Goal: Contribute content: Contribute content

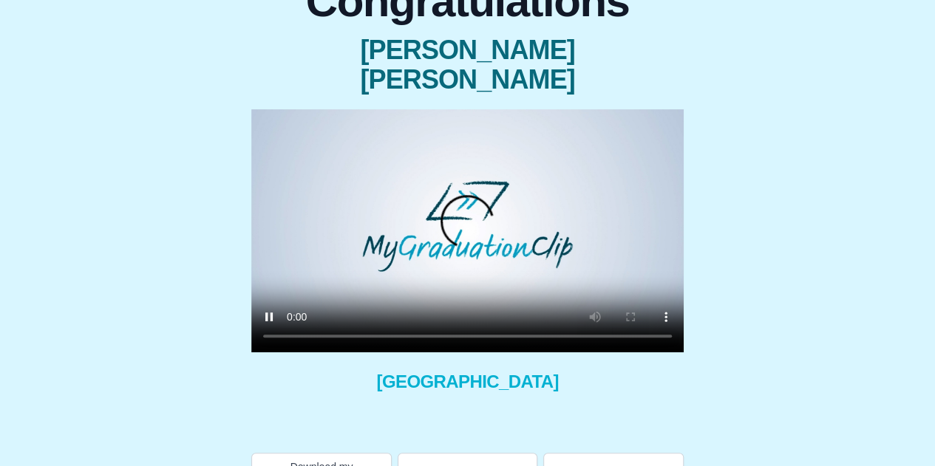
scroll to position [112, 0]
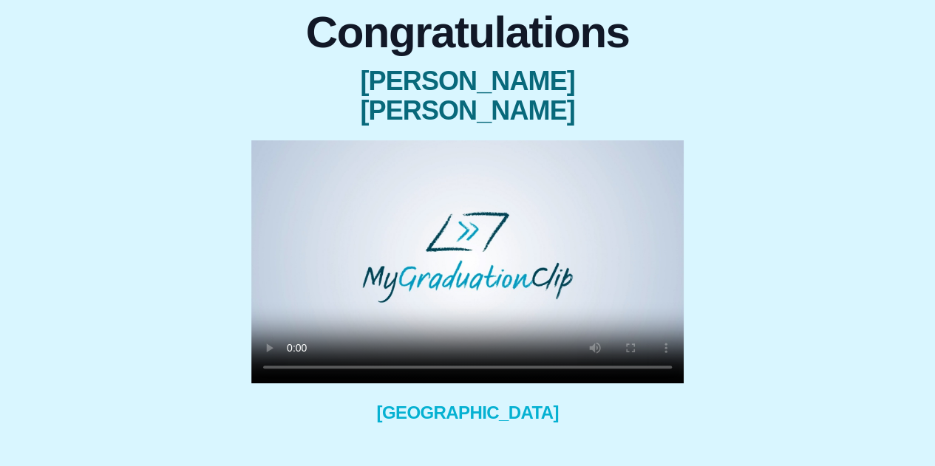
click at [542, 262] on video at bounding box center [467, 261] width 432 height 243
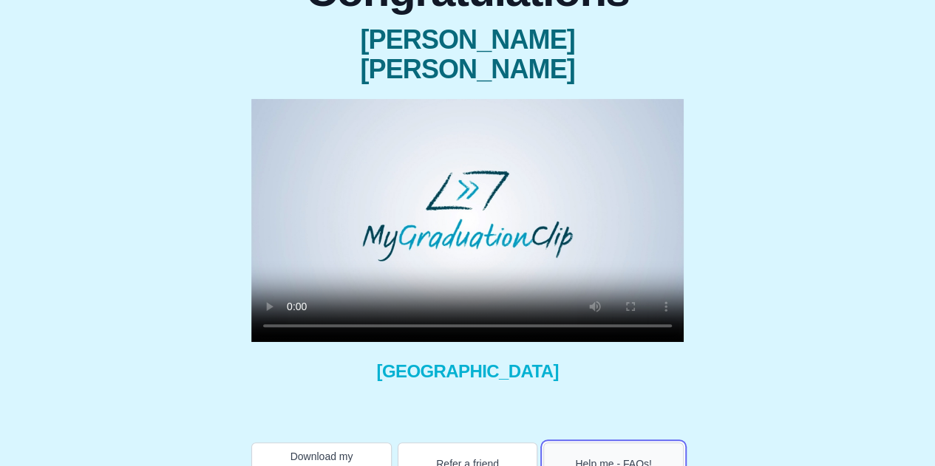
click at [585, 443] on button "Help me - FAQs!" at bounding box center [613, 464] width 140 height 43
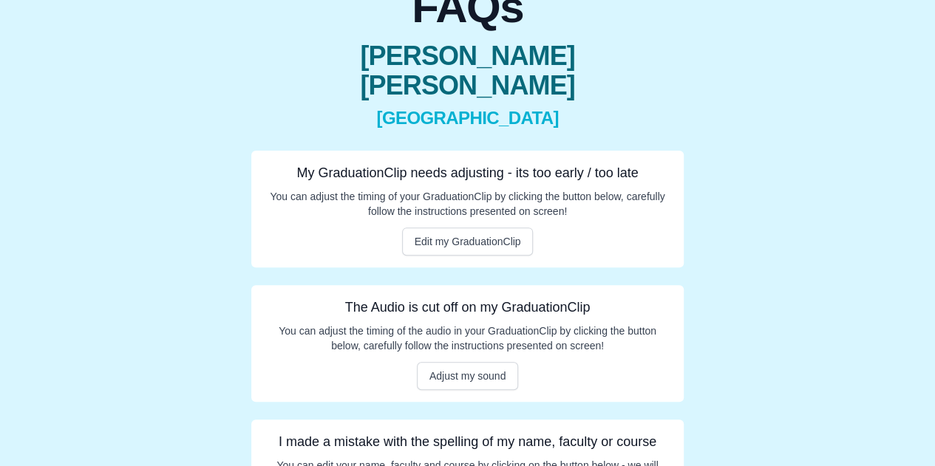
scroll to position [188, 0]
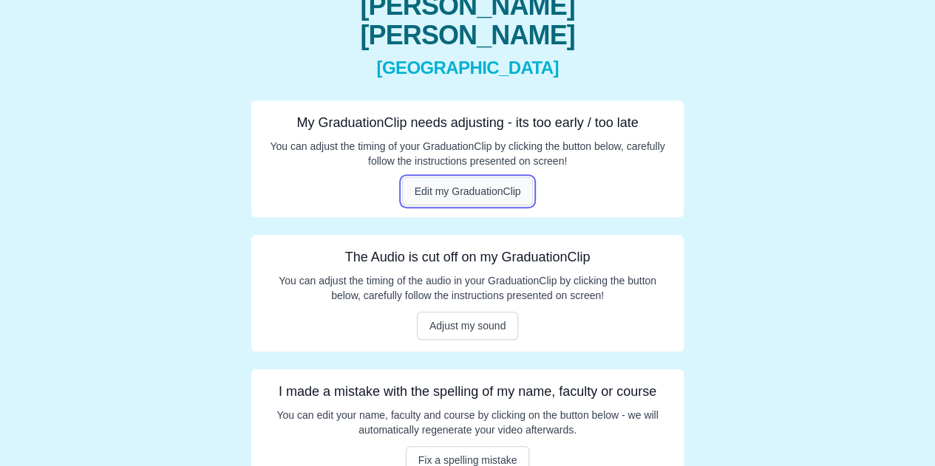
click at [491, 177] on button "Edit my GraduationClip" at bounding box center [468, 191] width 132 height 28
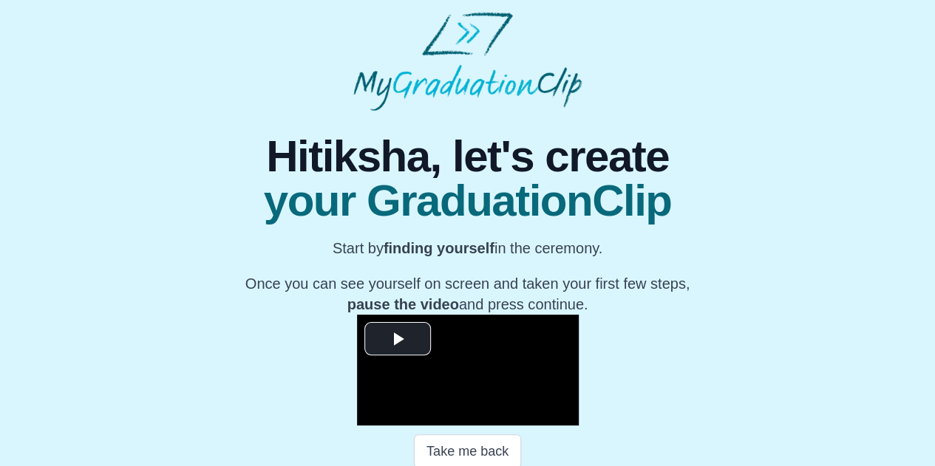
scroll to position [102, 0]
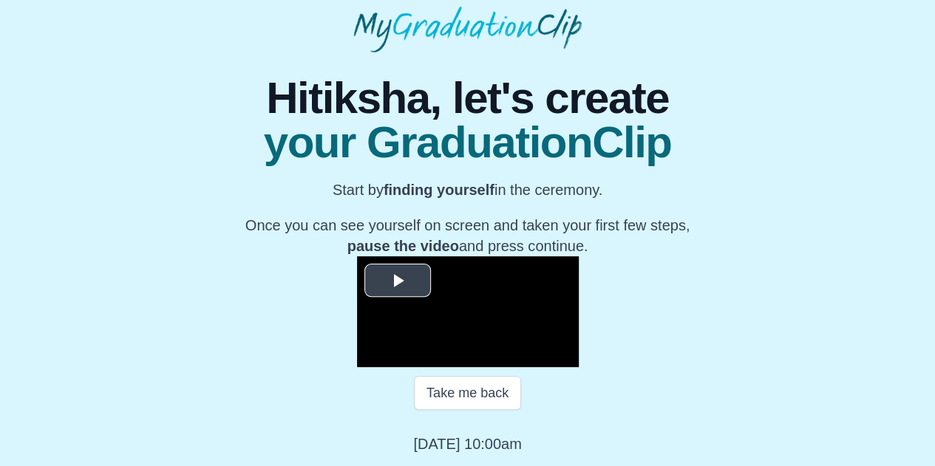
click at [398, 281] on span "Video Player" at bounding box center [398, 281] width 0 height 0
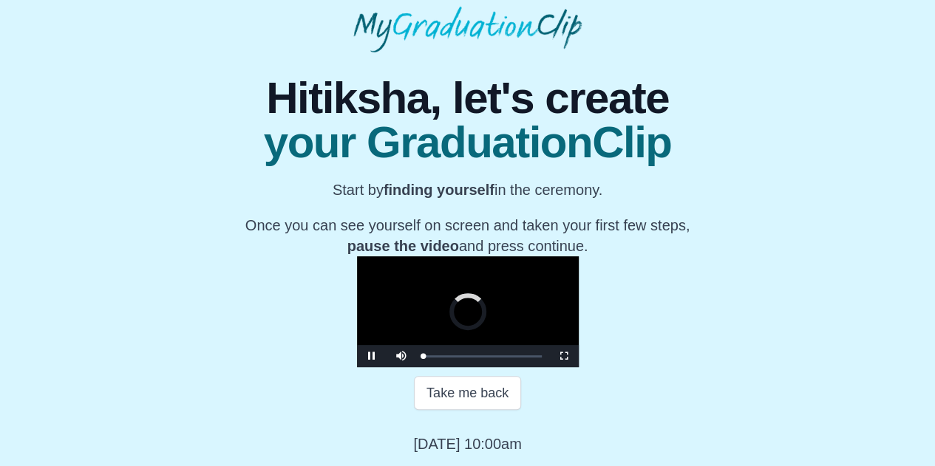
scroll to position [211, 0]
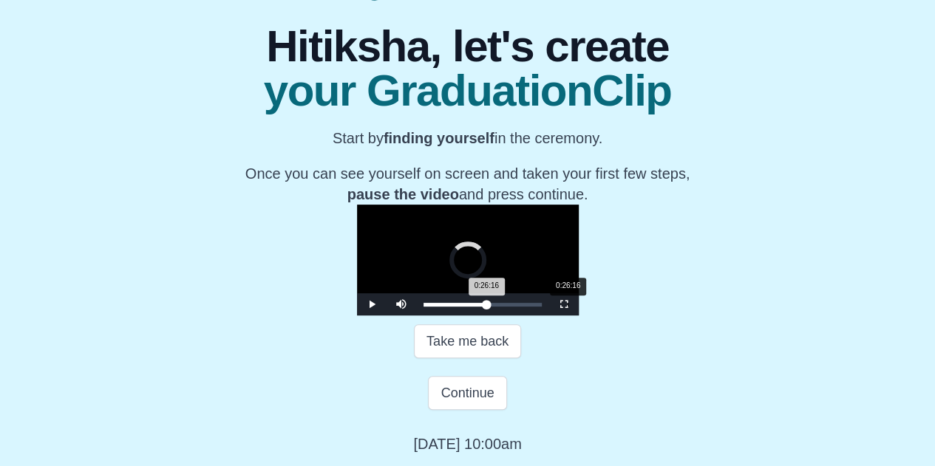
click at [444, 316] on div "Loaded : 0% 0:26:16 0:26:16 Progress : 0%" at bounding box center [482, 304] width 133 height 22
click at [416, 316] on div "Loaded : 0% 0:20:12 0:26:18 Progress : 0%" at bounding box center [482, 304] width 133 height 22
click at [416, 316] on div "Loaded : 0% 0:11:51 0:11:51 Progress : 0%" at bounding box center [482, 304] width 133 height 22
click at [486, 316] on div "Loaded : 0% 0:33:57 0:33:57 Progress : 0%" at bounding box center [482, 304] width 133 height 22
click at [627, 307] on div "0:37:02" at bounding box center [627, 305] width 1 height 4
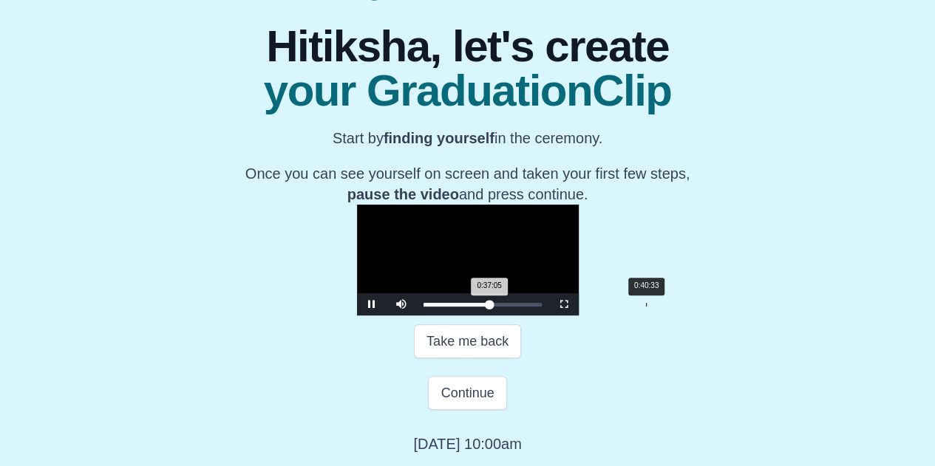
click at [522, 316] on div "Loaded : 0% 0:40:33 0:37:05 Progress : 0%" at bounding box center [482, 304] width 133 height 22
click at [535, 316] on div "Loaded : 0% 0:42:50 0:42:50 Progress : 0%" at bounding box center [482, 304] width 133 height 22
click at [542, 307] on div "Loaded : 0% 0:45:16 0:45:32 Progress : 0%" at bounding box center [482, 305] width 118 height 4
click at [564, 304] on span "Video Player" at bounding box center [564, 304] width 0 height 0
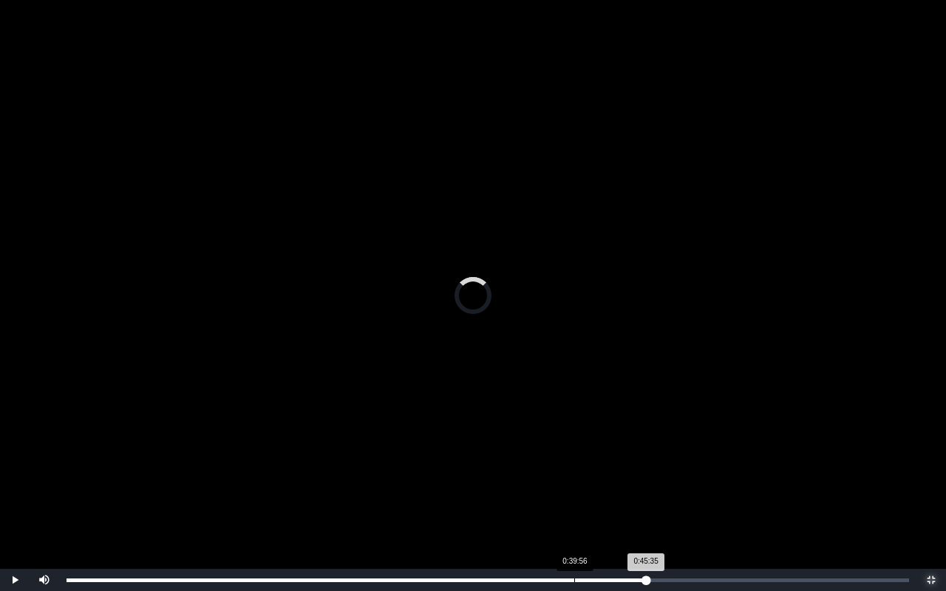
click at [573, 466] on div "Loaded : 0% 0:39:56 0:45:35 Progress : 0%" at bounding box center [487, 580] width 857 height 22
click at [547, 466] on div "0:37:47" at bounding box center [547, 581] width 1 height 4
click at [525, 466] on div "0:36:06" at bounding box center [525, 581] width 1 height 4
click at [510, 466] on div "0:34:53" at bounding box center [510, 581] width 1 height 4
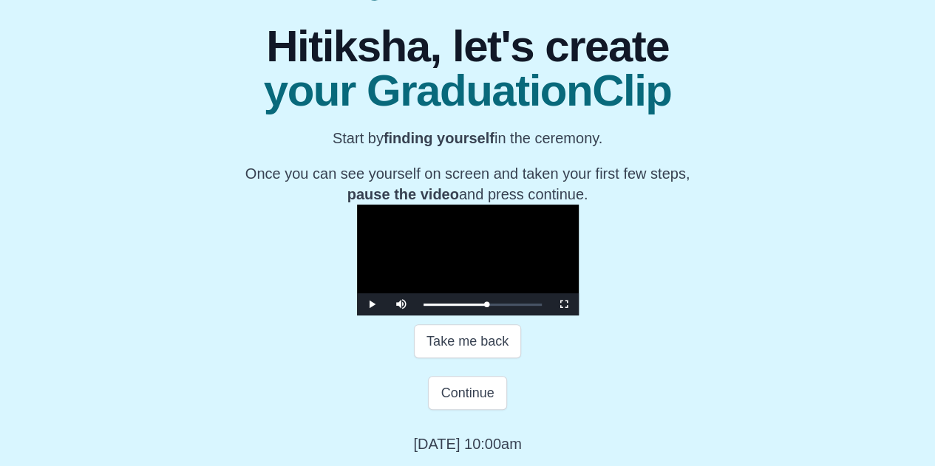
scroll to position [298, 0]
click at [479, 307] on div "0:35:30 Progress : 0%" at bounding box center [455, 305] width 64 height 4
click at [619, 307] on div "0:35:42" at bounding box center [619, 305] width 1 height 4
click at [504, 307] on div "Loaded : 0% 0:37:19 0:37:11 Progress : 0%" at bounding box center [482, 305] width 118 height 4
click at [490, 307] on div "0:36:06 Progress : 0%" at bounding box center [456, 305] width 67 height 4
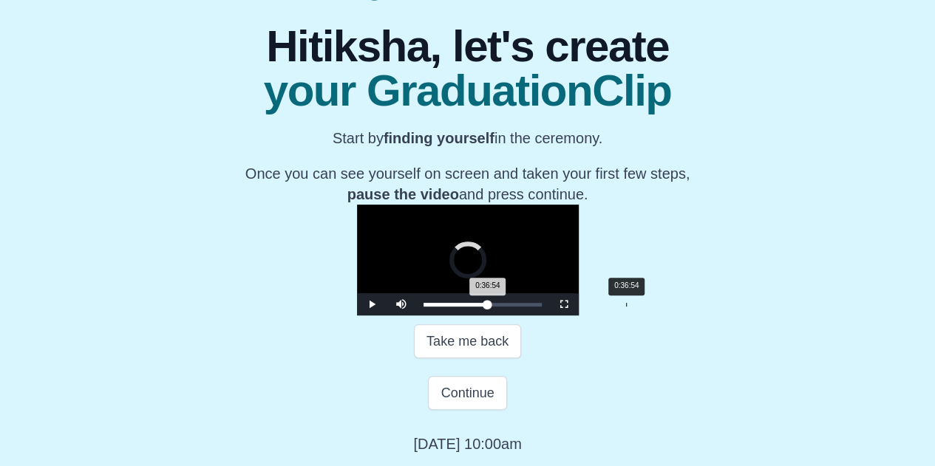
click at [488, 307] on div "0:36:54 Progress : 0%" at bounding box center [455, 305] width 64 height 4
click at [494, 307] on div "Loaded : 0% 0:35:25 0:35:25 Progress : 0%" at bounding box center [482, 305] width 118 height 4
click at [610, 307] on div "0:33:57" at bounding box center [610, 305] width 1 height 4
click at [484, 307] on div "0:34:29 Progress : 0%" at bounding box center [453, 305] width 61 height 4
click at [485, 307] on div "0:34:45 Progress : 0%" at bounding box center [453, 305] width 61 height 4
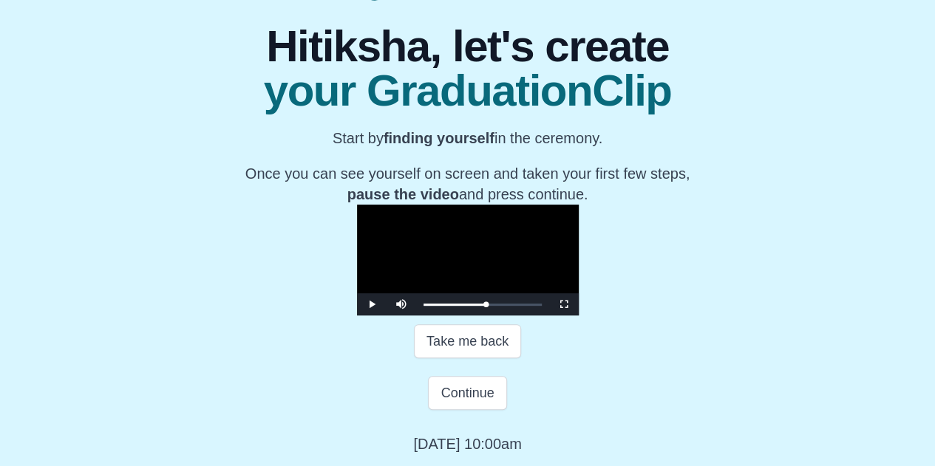
click at [579, 205] on video "Video Player" at bounding box center [468, 260] width 222 height 111
click at [564, 304] on span "Video Player" at bounding box center [564, 304] width 0 height 0
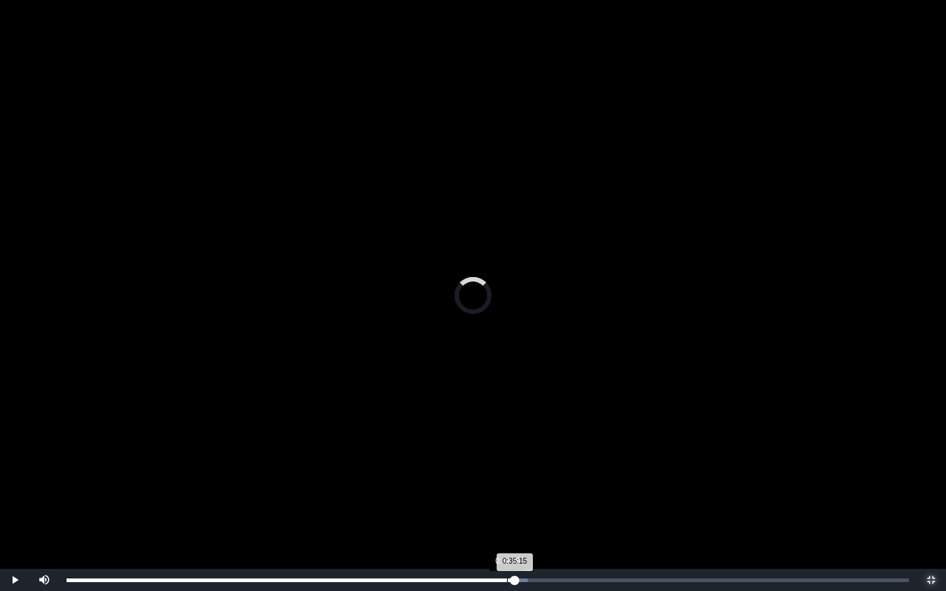
click at [507, 466] on div "0:34:39" at bounding box center [507, 581] width 1 height 4
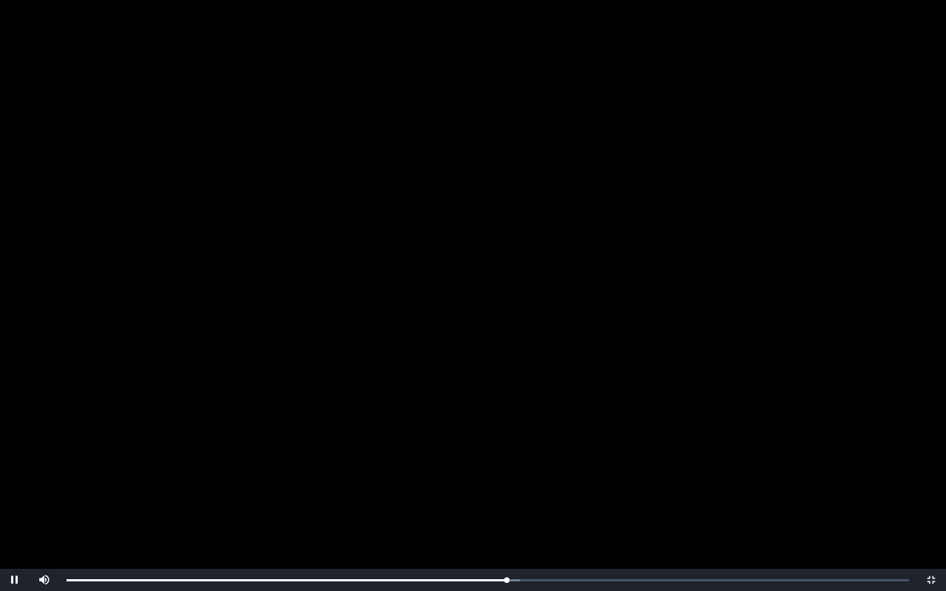
click at [573, 466] on video "Video Player" at bounding box center [473, 295] width 946 height 591
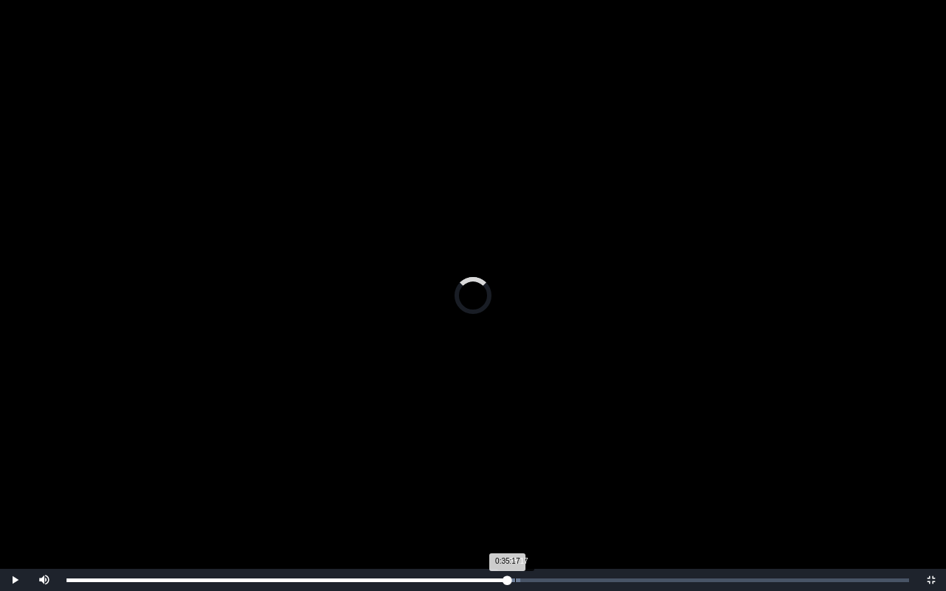
click at [515, 466] on div "Loaded : 0% 0:35:17 0:35:17 Progress : 0%" at bounding box center [488, 581] width 842 height 4
click at [511, 466] on div "0:35:19 Progress : 0%" at bounding box center [291, 581] width 449 height 4
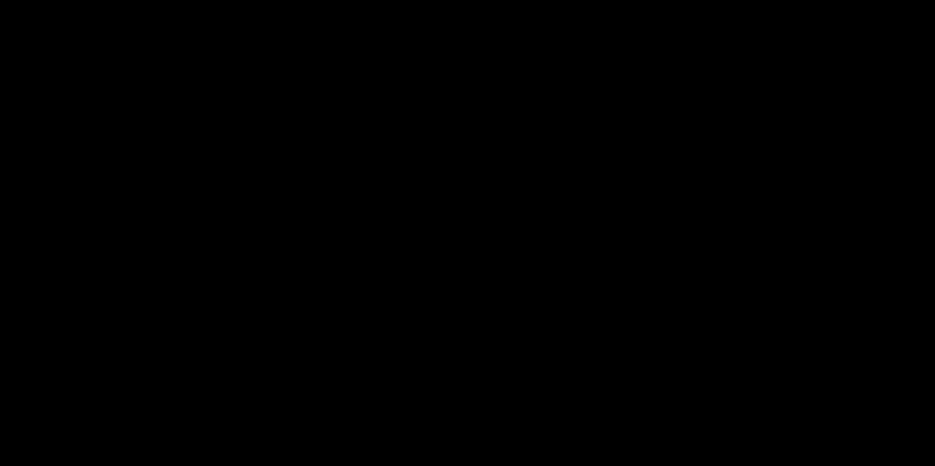
scroll to position [235, 0]
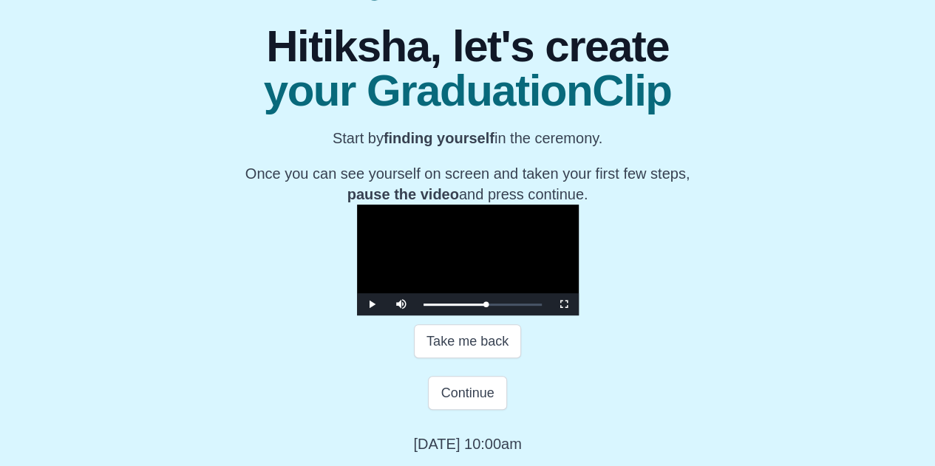
click at [564, 235] on video "Video Player" at bounding box center [468, 260] width 222 height 111
click at [473, 410] on button "Continue" at bounding box center [467, 393] width 78 height 34
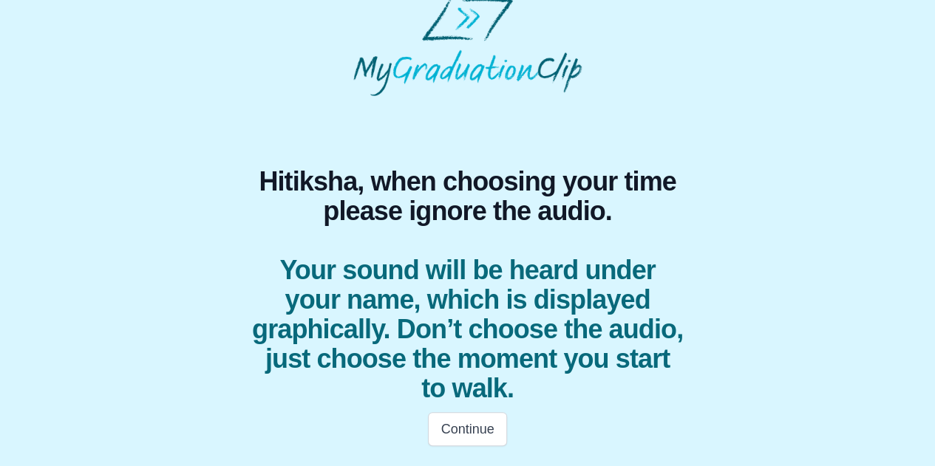
click at [474, 410] on div "Continue" at bounding box center [468, 430] width 468 height 52
click at [460, 424] on button "Continue" at bounding box center [467, 429] width 78 height 34
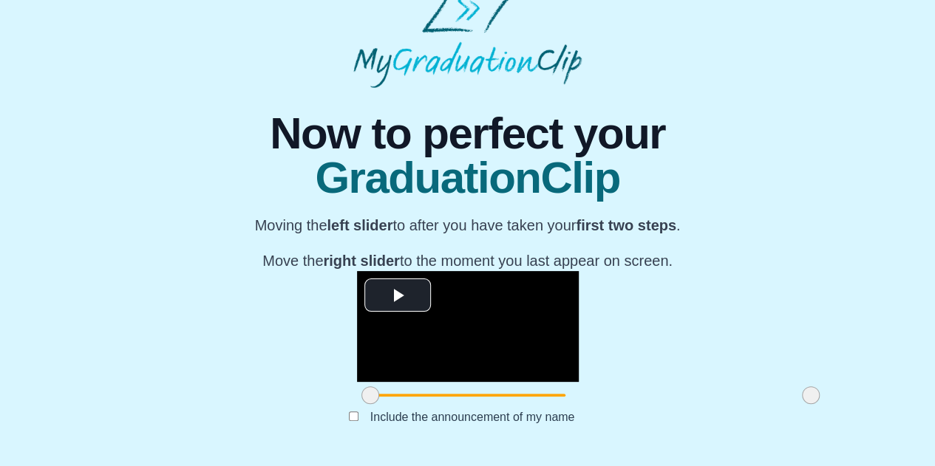
scroll to position [137, 0]
click at [398, 296] on span "Video Player" at bounding box center [398, 296] width 0 height 0
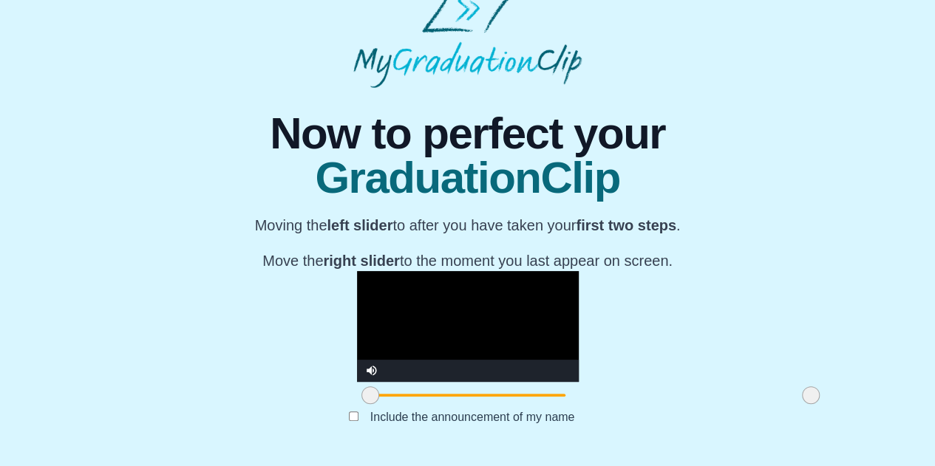
click at [383, 279] on video "Video Player" at bounding box center [468, 326] width 222 height 111
click at [422, 294] on video "Video Player" at bounding box center [468, 326] width 222 height 111
click at [375, 302] on video "Video Player" at bounding box center [468, 326] width 222 height 111
drag, startPoint x: 250, startPoint y: 419, endPoint x: 259, endPoint y: 419, distance: 8.9
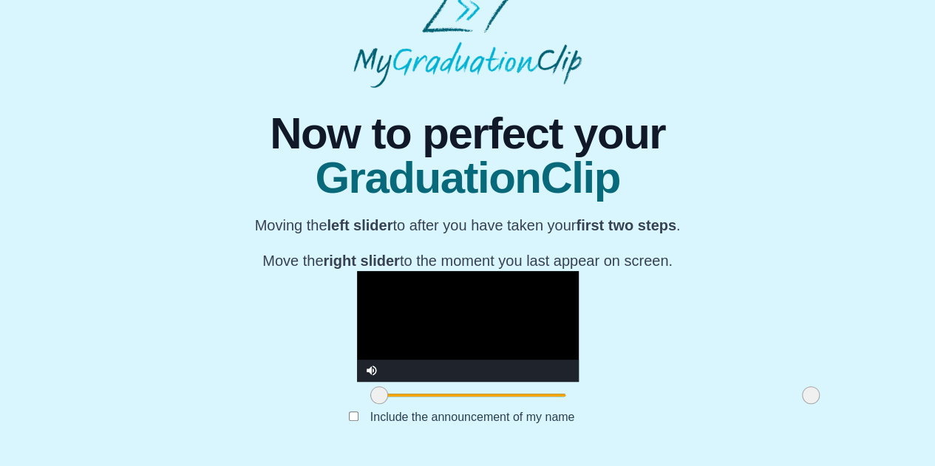
click at [370, 404] on span at bounding box center [379, 396] width 18 height 18
drag, startPoint x: 259, startPoint y: 419, endPoint x: 312, endPoint y: 426, distance: 53.7
click at [425, 404] on span at bounding box center [434, 396] width 18 height 18
click at [555, 271] on video "Video Player" at bounding box center [468, 326] width 222 height 111
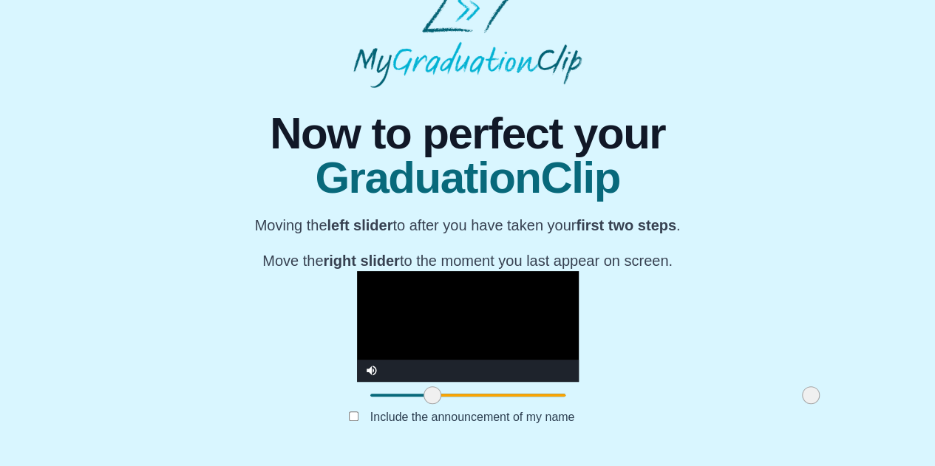
click at [415, 338] on video "Video Player" at bounding box center [468, 326] width 222 height 111
drag, startPoint x: 686, startPoint y: 403, endPoint x: 640, endPoint y: 426, distance: 51.2
click at [640, 426] on div "**********" at bounding box center [468, 271] width 468 height 367
drag, startPoint x: 646, startPoint y: 396, endPoint x: 633, endPoint y: 392, distance: 14.0
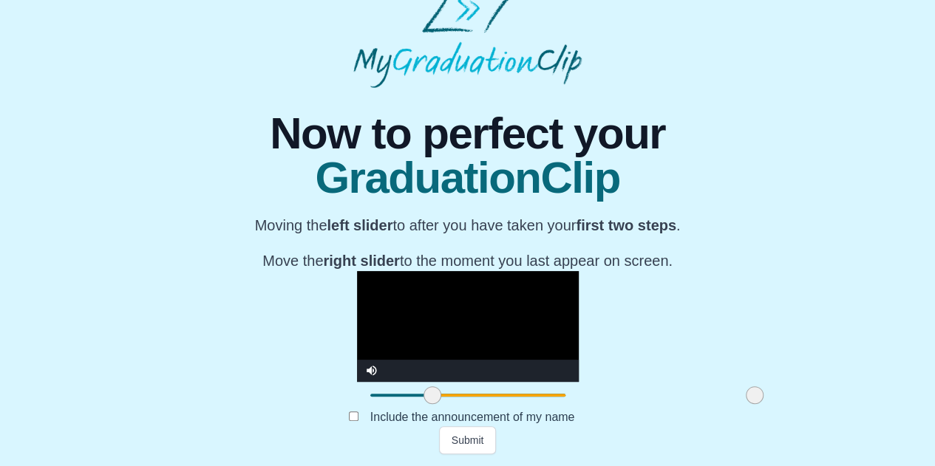
click at [746, 392] on span at bounding box center [755, 396] width 18 height 18
click at [477, 442] on button "Submit" at bounding box center [468, 440] width 58 height 28
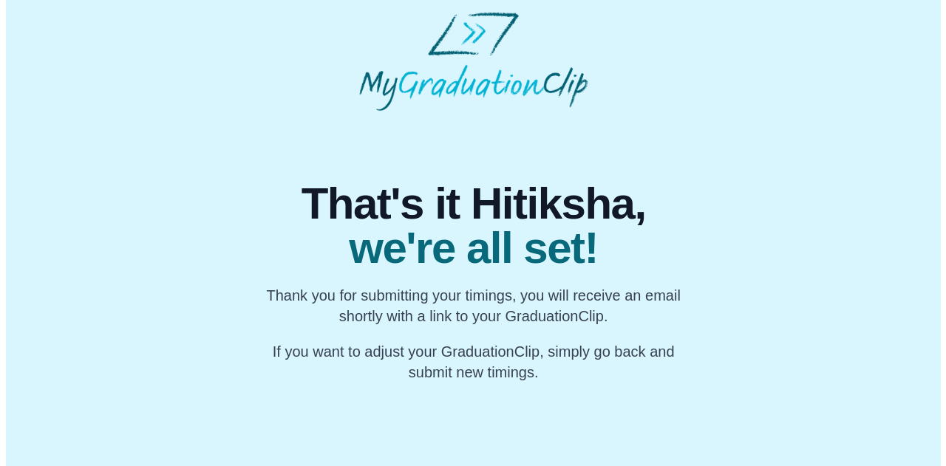
scroll to position [0, 0]
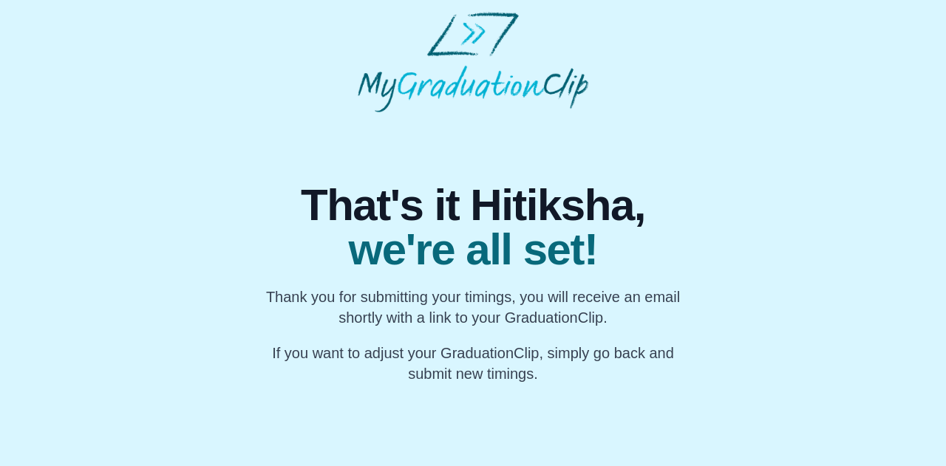
click at [511, 168] on div "That's it Hitiksha, we're all set! Thank you for submitting your timings, you w…" at bounding box center [472, 248] width 473 height 272
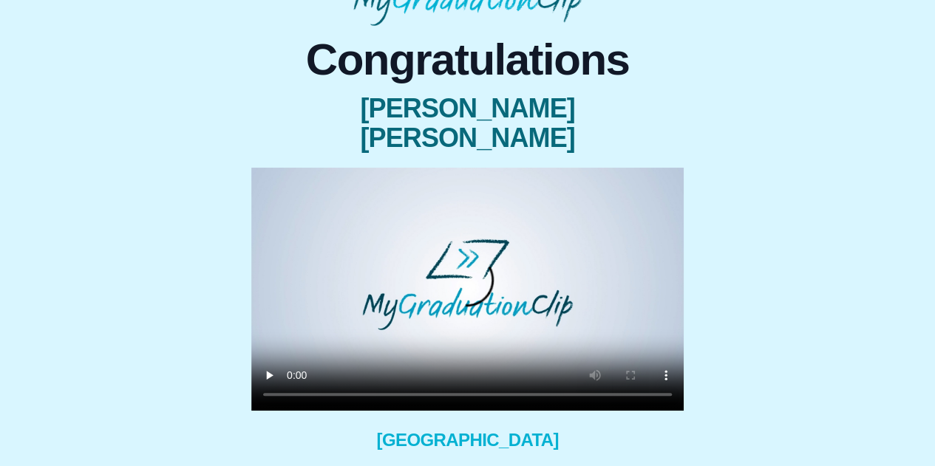
scroll to position [86, 0]
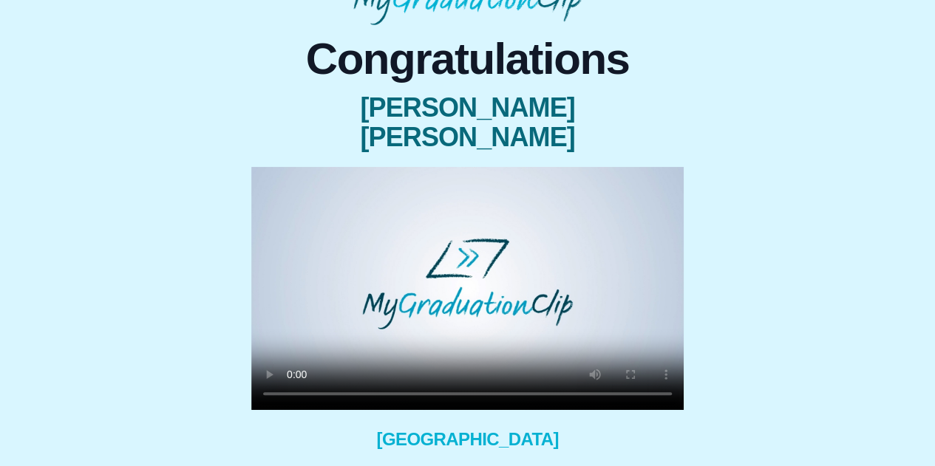
click at [511, 295] on video at bounding box center [467, 288] width 432 height 243
click at [538, 270] on video at bounding box center [467, 288] width 432 height 243
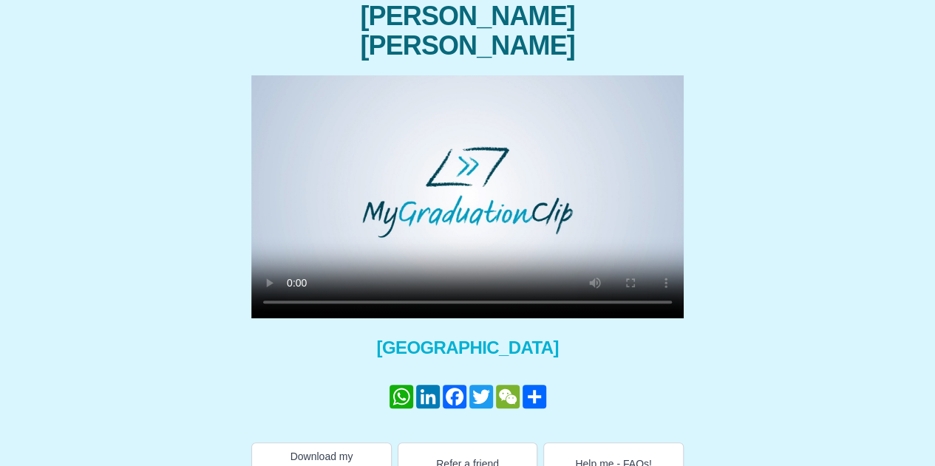
click at [516, 215] on video at bounding box center [467, 196] width 432 height 243
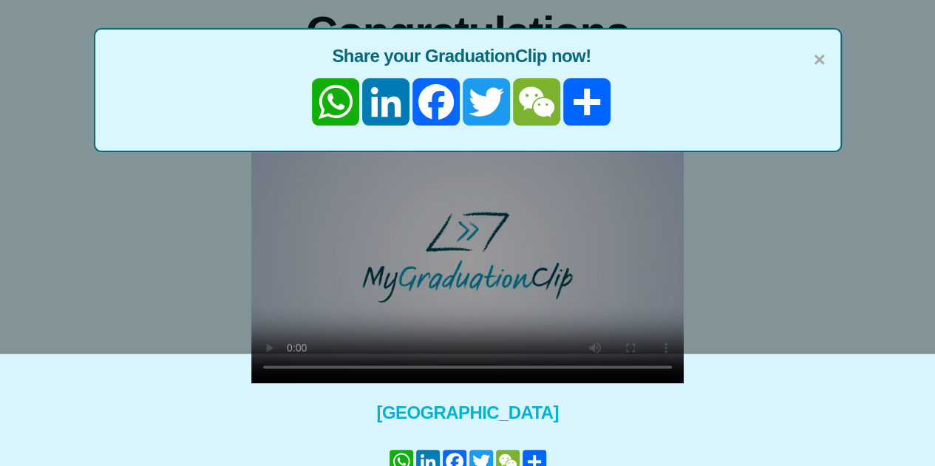
scroll to position [114, 0]
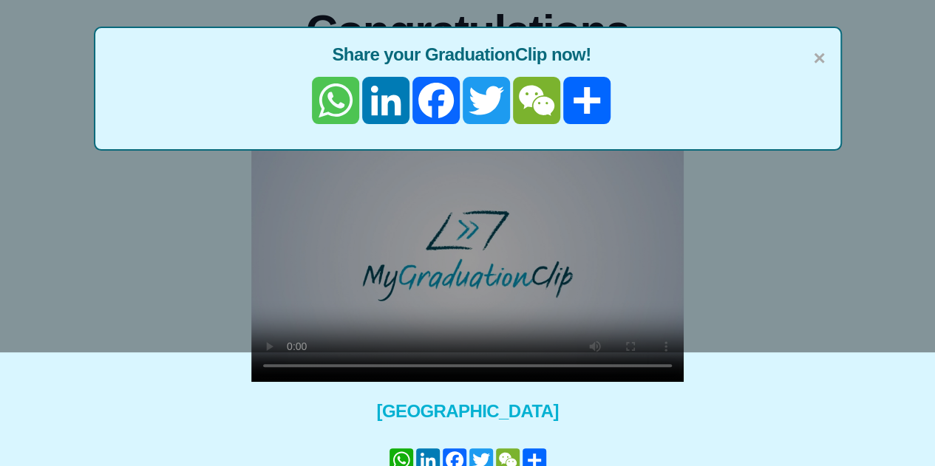
click at [327, 85] on link "WhatsApp" at bounding box center [335, 100] width 50 height 47
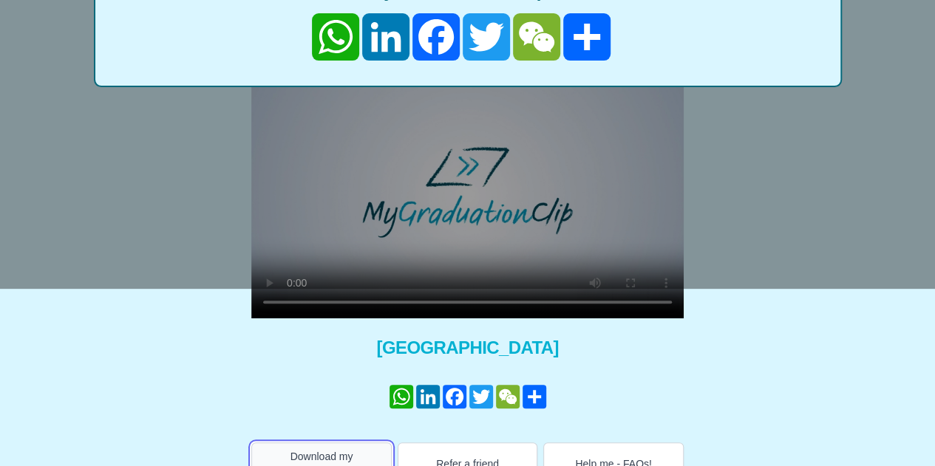
click at [305, 443] on button "Download my GraduationClip" at bounding box center [321, 464] width 140 height 43
